Goal: Communication & Community: Answer question/provide support

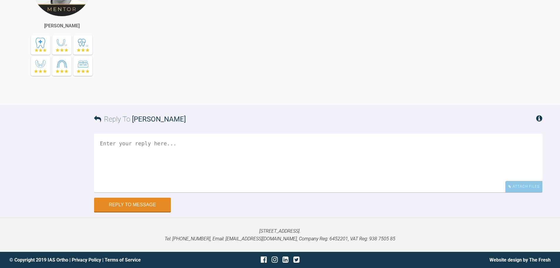
scroll to position [2697, 0]
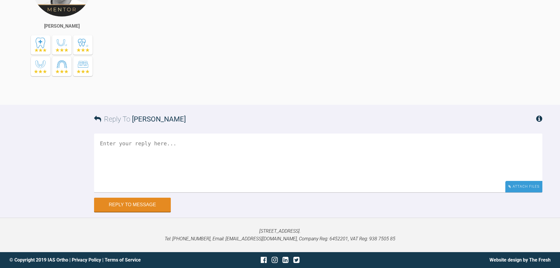
click at [524, 192] on div "Attach Files" at bounding box center [524, 186] width 37 height 11
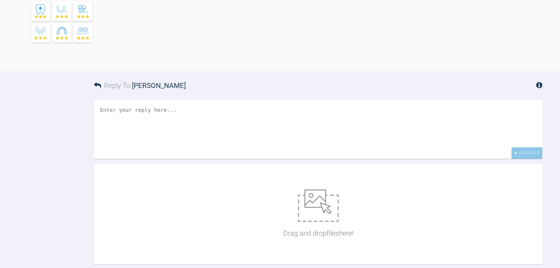
scroll to position [2861, 0]
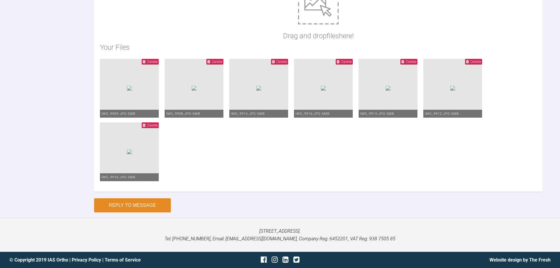
type textarea "Hi [PERSON_NAME], This is things [DATE]. OJ is 6mm, ROJ 2mm. Some slight progre…"
click at [160, 210] on button "Reply to Message" at bounding box center [132, 205] width 77 height 14
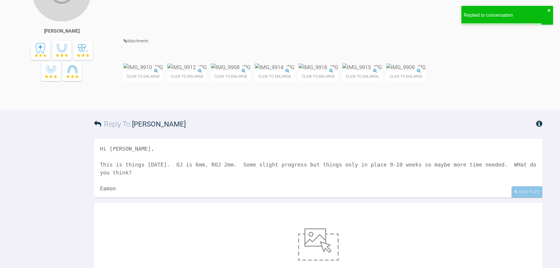
scroll to position [2952, 0]
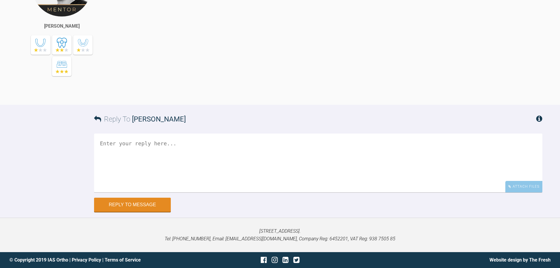
scroll to position [4711, 0]
drag, startPoint x: 516, startPoint y: 185, endPoint x: 496, endPoint y: 180, distance: 19.7
click at [516, 185] on div "Attach Files" at bounding box center [524, 186] width 37 height 11
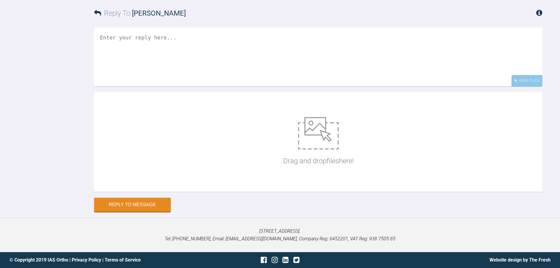
scroll to position [5141, 0]
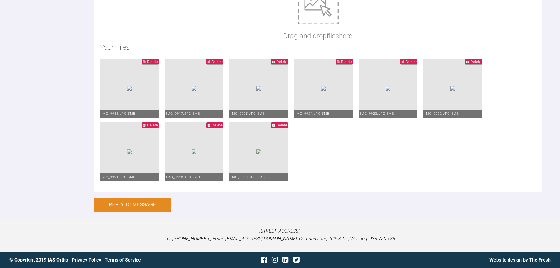
scroll to position [2, 0]
type textarea "Hi ZAid, The upper midline is off. There is space UR2/3 so I have started to br…"
click at [153, 204] on button "Reply to Message" at bounding box center [132, 205] width 77 height 14
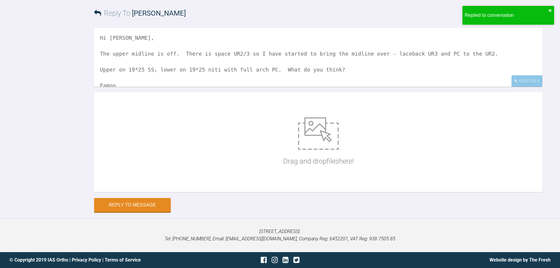
scroll to position [5231, 0]
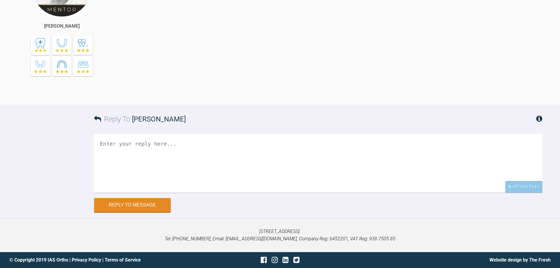
scroll to position [3799, 0]
click at [511, 188] on icon at bounding box center [510, 187] width 3 height 4
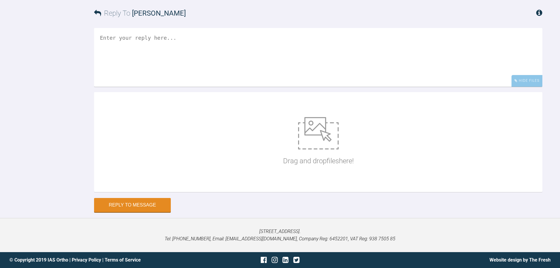
scroll to position [3917, 0]
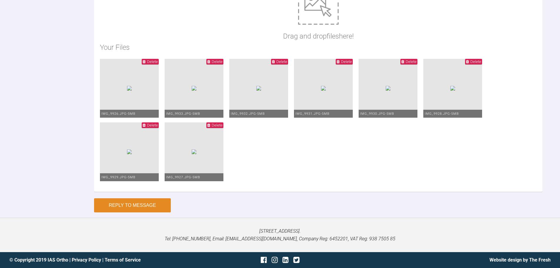
type textarea "Hi Ross, I have gone to 19*25 niti upper and remained on 0.016 niti lower as sh…"
click at [160, 208] on button "Reply to Message" at bounding box center [132, 205] width 77 height 14
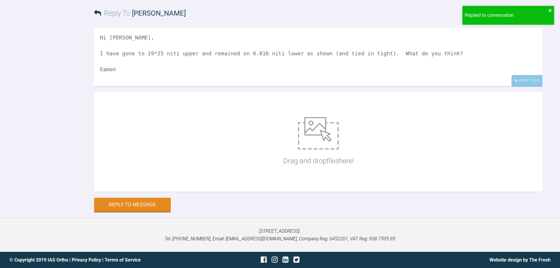
scroll to position [4054, 0]
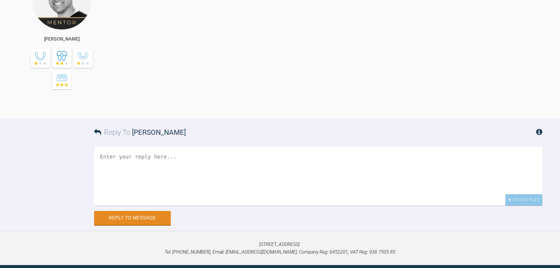
scroll to position [3648, 0]
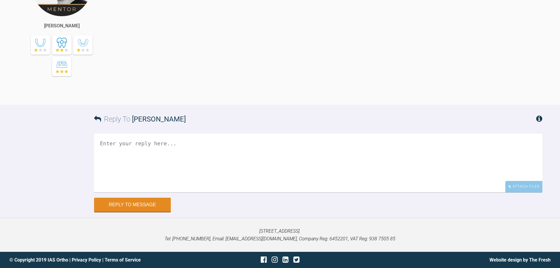
drag, startPoint x: 432, startPoint y: 107, endPoint x: 495, endPoint y: 76, distance: 70.2
click at [514, 187] on div "Attach Files" at bounding box center [524, 186] width 37 height 11
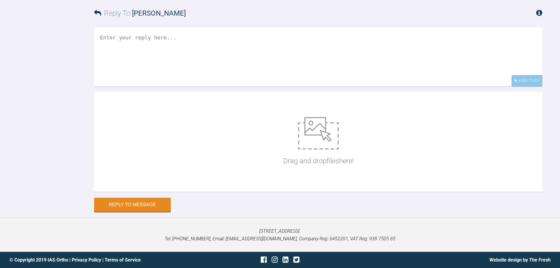
scroll to position [4087, 0]
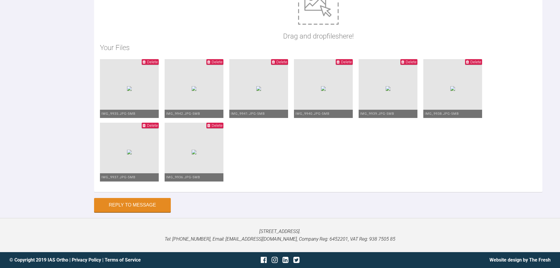
type textarea "Hi Zaid, This is Barry today, I have returned to 19*25 SS U+L and added PBE's b…"
click at [145, 204] on button "Reply to Message" at bounding box center [132, 206] width 77 height 14
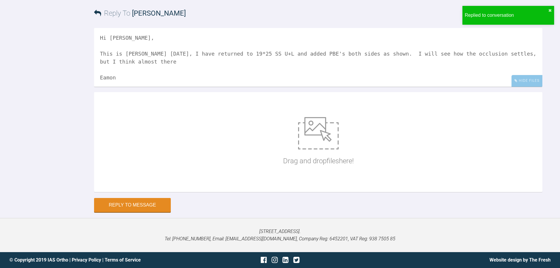
scroll to position [4177, 0]
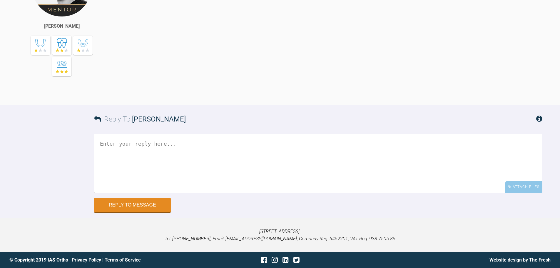
scroll to position [4349, 0]
click at [527, 189] on div "Attach Files" at bounding box center [524, 186] width 37 height 11
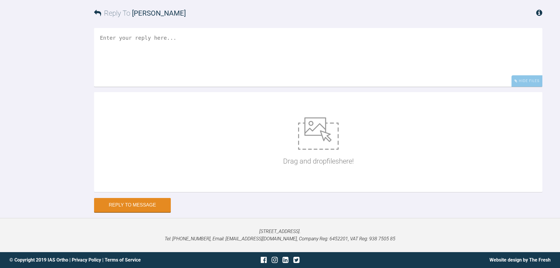
scroll to position [4455, 0]
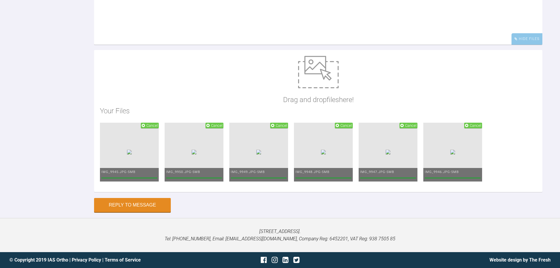
click at [301, 45] on textarea at bounding box center [318, 15] width 449 height 59
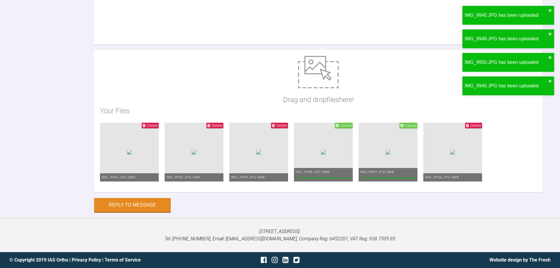
scroll to position [4396, 0]
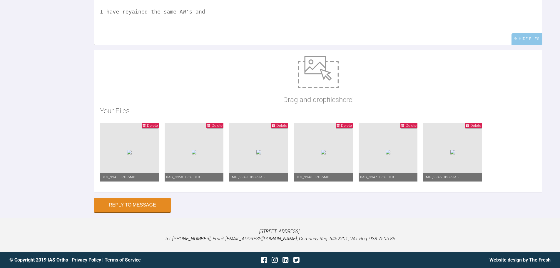
click at [129, 45] on textarea "Hi [PERSON_NAME], I have reyained the same AW's and" at bounding box center [318, 15] width 449 height 59
click at [225, 45] on textarea "Hi [PERSON_NAME], I have retained the same AW's and" at bounding box center [318, 15] width 449 height 59
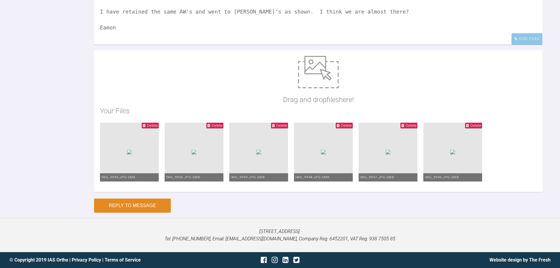
type textarea "Hi [PERSON_NAME], I have retained the same AW's and went to [PERSON_NAME]'s as …"
click at [141, 213] on button "Reply to Message" at bounding box center [132, 206] width 77 height 14
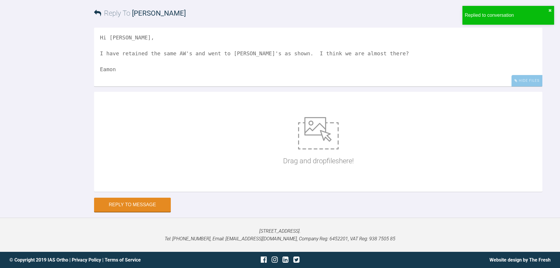
scroll to position [4545, 0]
